Goal: Task Accomplishment & Management: Manage account settings

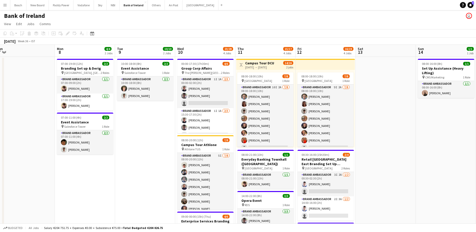
scroll to position [11, 0]
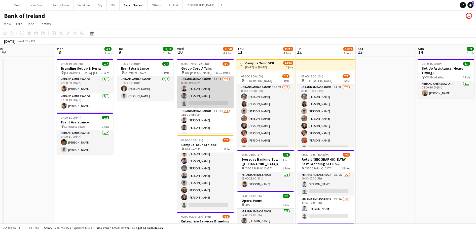
click at [198, 87] on app-card-role "Brand Ambassador 1I 1A [DATE] 00:00-02:00 (2h) [PERSON_NAME] [PERSON_NAME] sing…" at bounding box center [205, 92] width 56 height 32
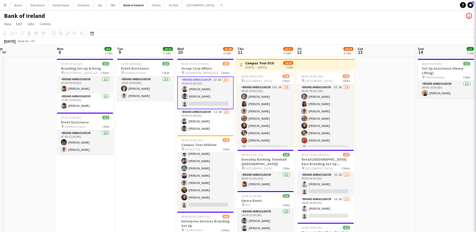
scroll to position [8, 0]
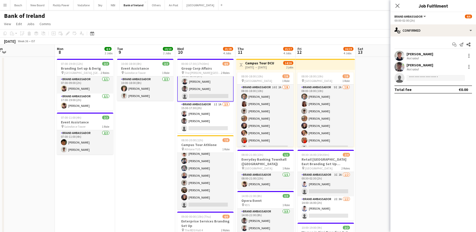
click at [435, 37] on div "Start chat Send notification Share [PERSON_NAME] Not rated [PERSON_NAME] Not ra…" at bounding box center [433, 66] width 86 height 61
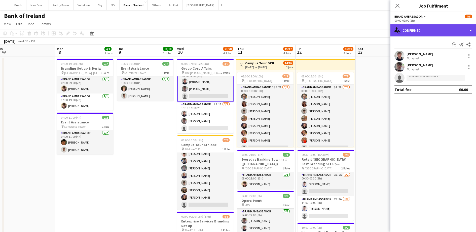
click at [434, 31] on div "single-neutral-actions-check-2 Confirmed" at bounding box center [433, 30] width 86 height 12
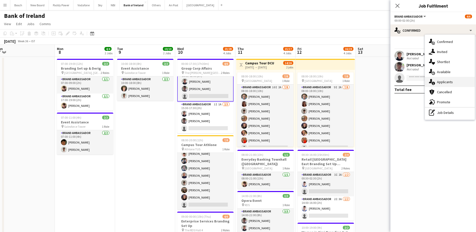
click at [462, 80] on div "single-neutral-actions-information Applicants" at bounding box center [450, 82] width 50 height 10
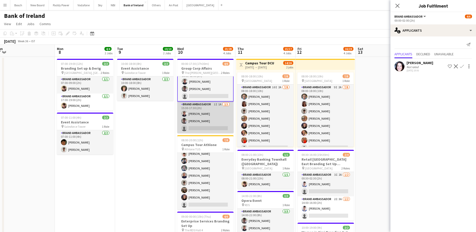
click at [199, 124] on app-card-role "Brand Ambassador 1I 1A [DATE] 15:30-17:30 (2h) [PERSON_NAME] [PERSON_NAME] sing…" at bounding box center [205, 118] width 56 height 32
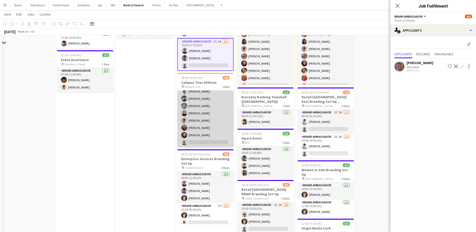
scroll to position [63, 0]
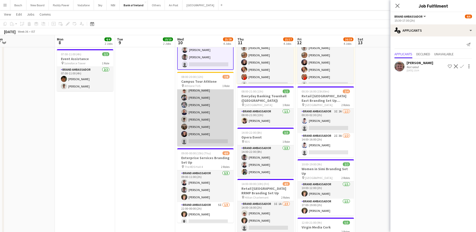
click at [202, 129] on app-card-role "Brand Ambassador 5I [DATE] 08:00-20:00 (12h) [PERSON_NAME] [PERSON_NAME] [PERSO…" at bounding box center [205, 112] width 56 height 68
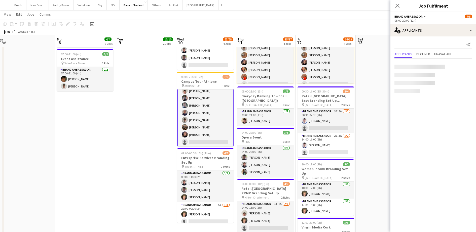
scroll to position [12, 0]
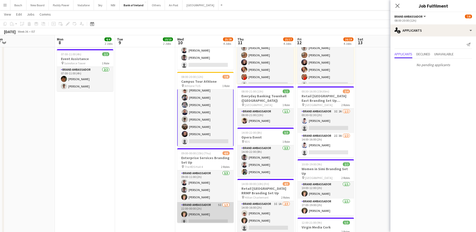
click at [208, 211] on app-card-role "Brand Ambassador 5I [DATE] 22:00-00:00 (2h) [PERSON_NAME] single-neutral-action…" at bounding box center [205, 218] width 56 height 32
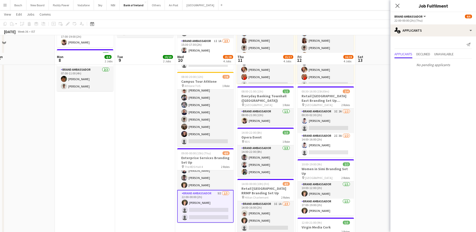
scroll to position [94, 0]
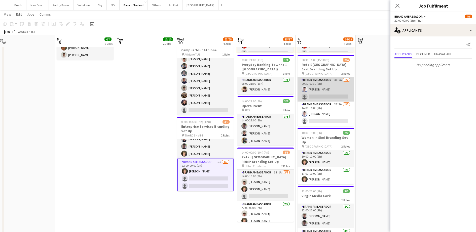
click at [328, 84] on app-card-role "Brand Ambassador 3I 2A [DATE] 00:30-02:30 (2h) [DEMOGRAPHIC_DATA][PERSON_NAME] …" at bounding box center [325, 89] width 56 height 24
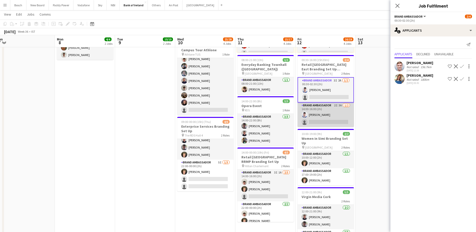
click at [336, 112] on app-card-role "Brand Ambassador 2I 3A [DATE] 14:00-16:00 (2h) [DEMOGRAPHIC_DATA][PERSON_NAME] …" at bounding box center [325, 115] width 56 height 24
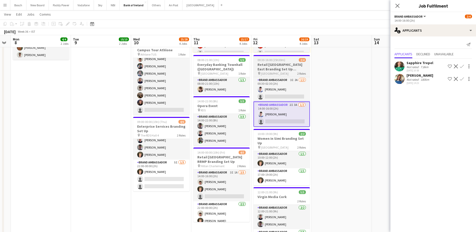
scroll to position [0, 171]
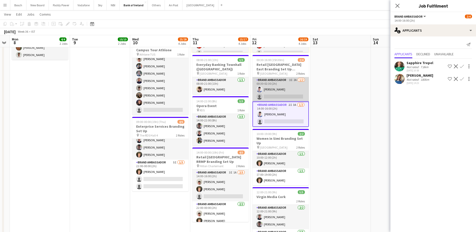
click at [277, 88] on app-card-role "Brand Ambassador 3I 2A [DATE] 00:30-02:30 (2h) [DEMOGRAPHIC_DATA][PERSON_NAME] …" at bounding box center [280, 89] width 56 height 24
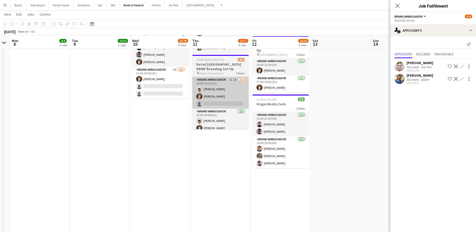
scroll to position [189, 0]
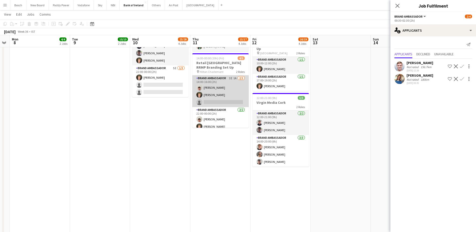
click at [220, 88] on app-card-role "Brand Ambassador 3I 1A [DATE] 14:00-16:00 (2h) [PERSON_NAME] [PERSON_NAME] sing…" at bounding box center [220, 91] width 56 height 32
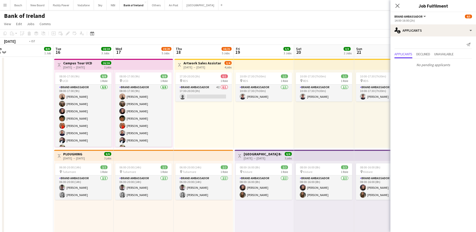
scroll to position [0, 188]
click at [218, 92] on app-card-role "Brand Ambassador 4I 0/1 17:30-20:30 (3h) single-neutral-actions" at bounding box center [203, 93] width 56 height 17
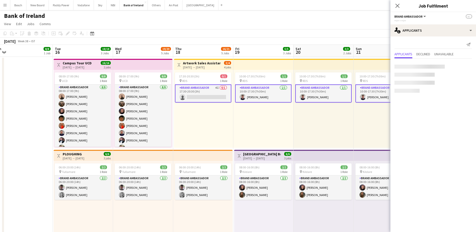
click at [218, 92] on app-card-role "Brand Ambassador 4I 0/1 17:30-20:30 (3h) single-neutral-actions" at bounding box center [203, 94] width 56 height 18
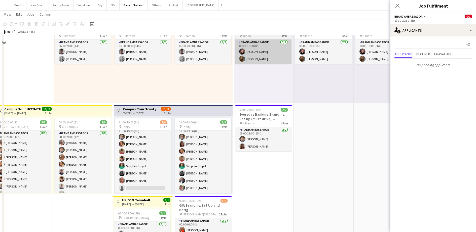
scroll to position [31, 0]
